Goal: Task Accomplishment & Management: Manage account settings

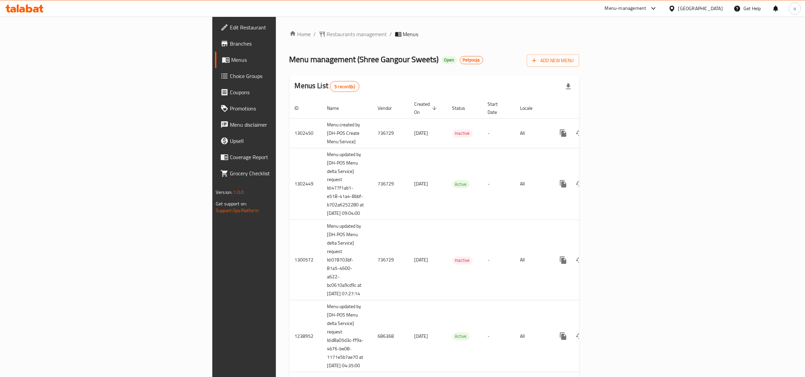
click at [230, 24] on span "Edit Restaurant" at bounding box center [286, 27] width 112 height 8
click at [215, 38] on link "Branches" at bounding box center [281, 44] width 132 height 16
